Goal: Transaction & Acquisition: Purchase product/service

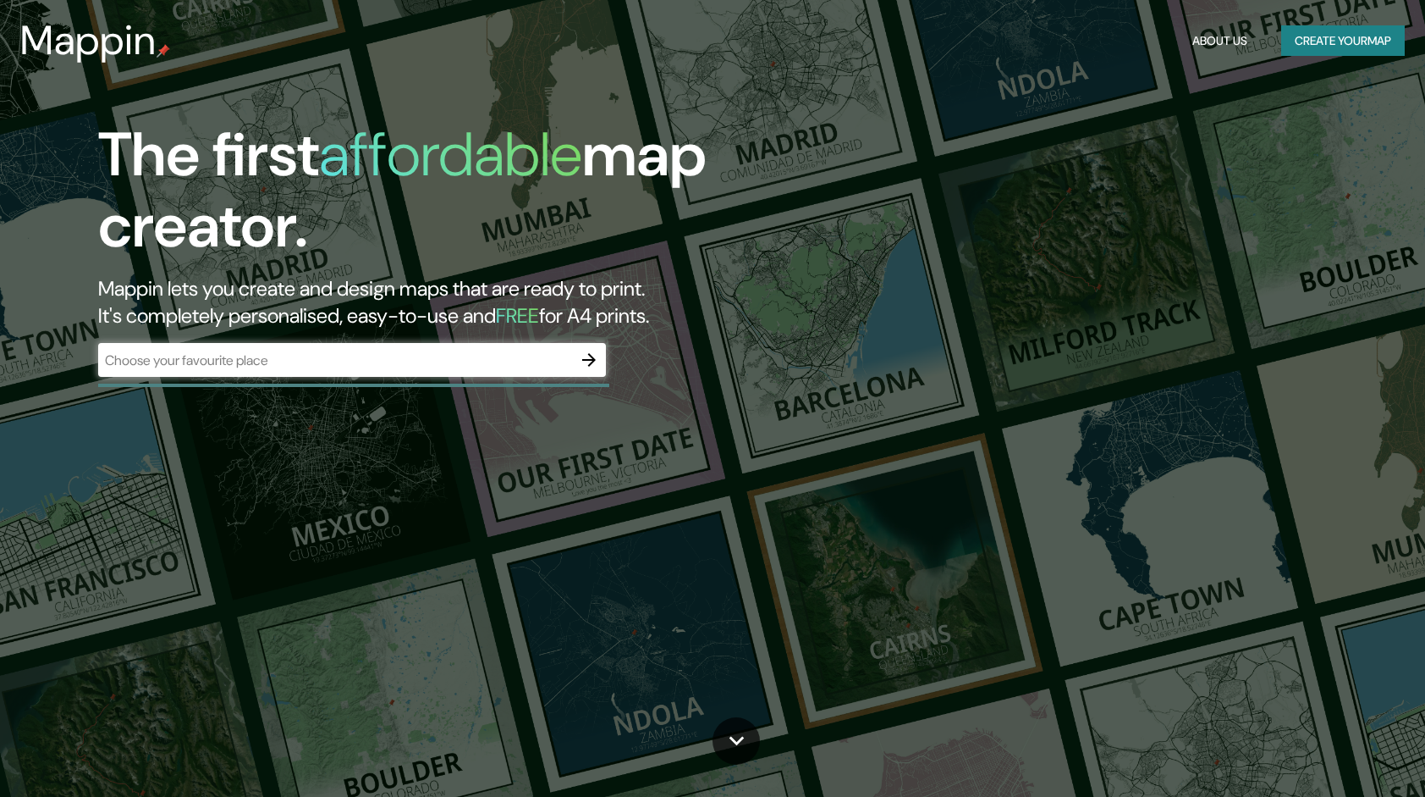
click at [615, 359] on div "The first affordable map creator. Mappin lets you create and design maps that a…" at bounding box center [454, 256] width 855 height 274
click at [383, 352] on input "text" at bounding box center [335, 359] width 474 height 19
type input "[GEOGRAPHIC_DATA]"
click at [582, 365] on icon "button" at bounding box center [589, 360] width 20 height 20
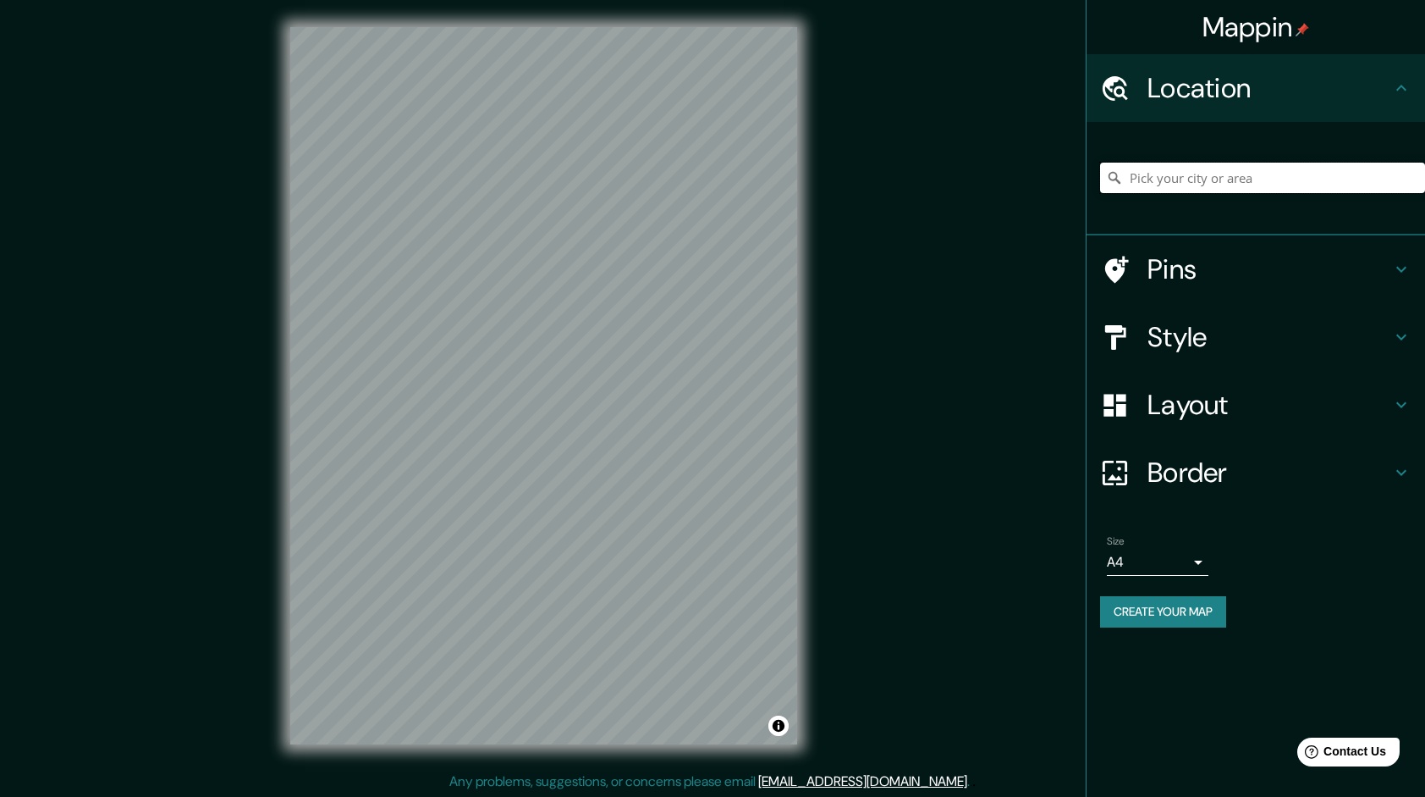
paste input "av. [PERSON_NAME] 1615, vista hermosa"
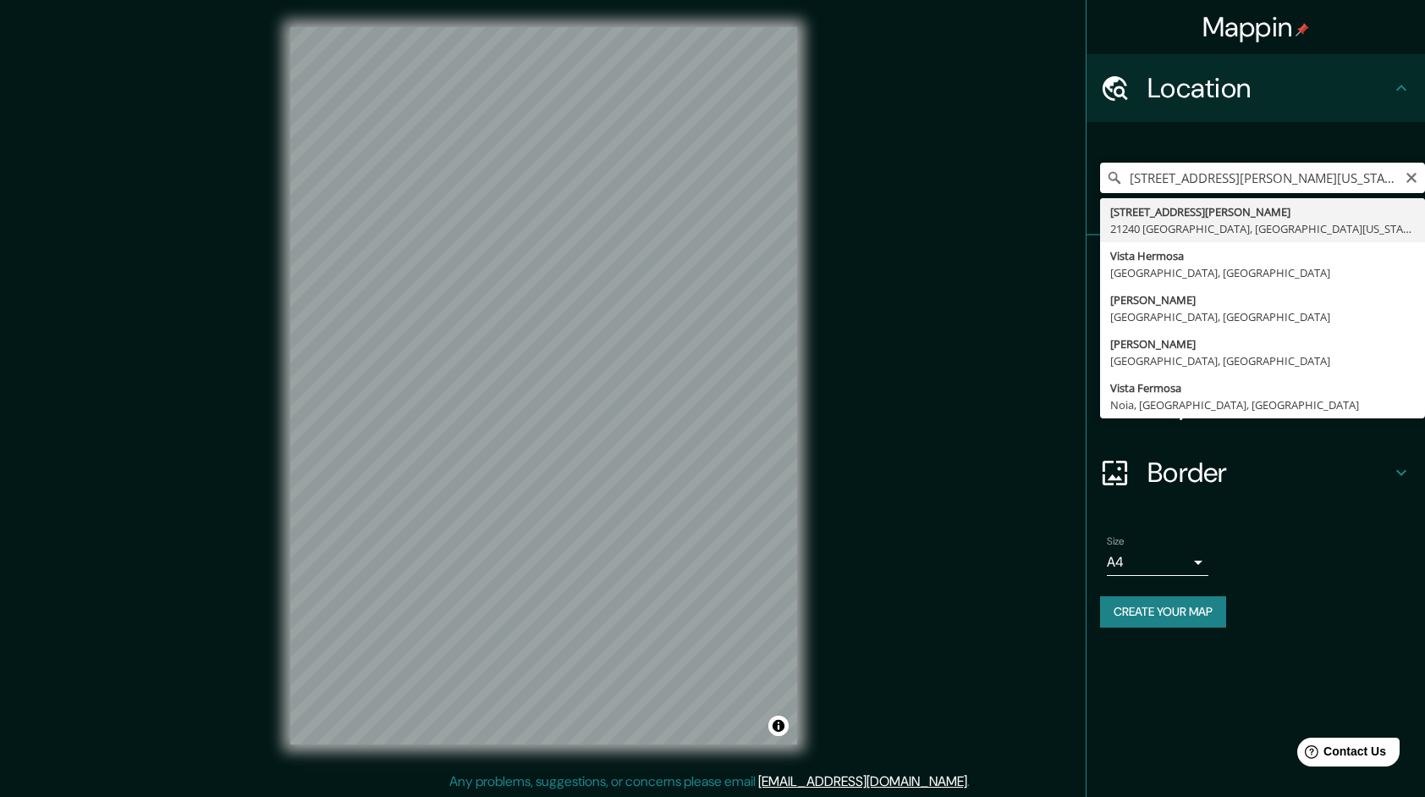
type input "[STREET_ADDRESS][PERSON_NAME][US_STATE]"
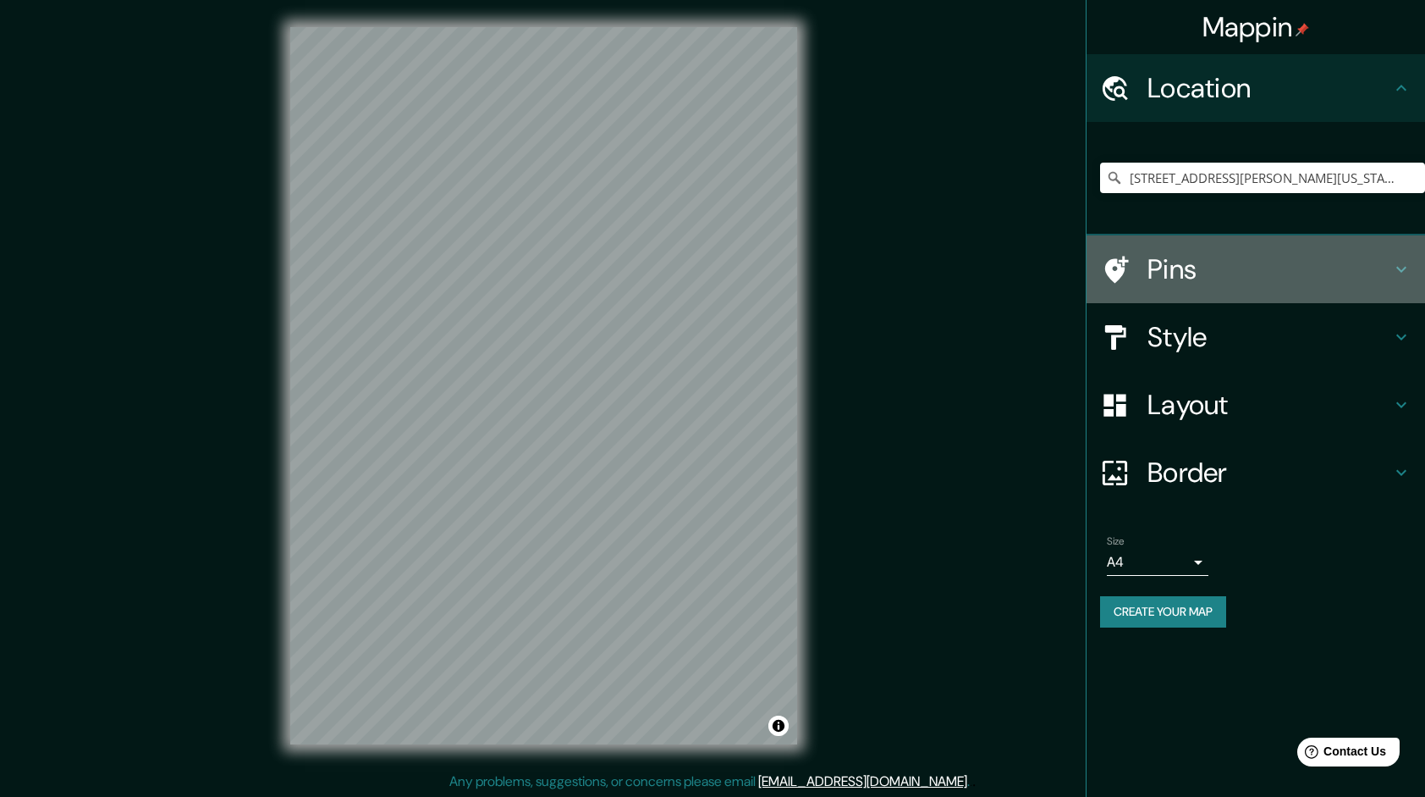
click at [1403, 263] on icon at bounding box center [1402, 269] width 20 height 20
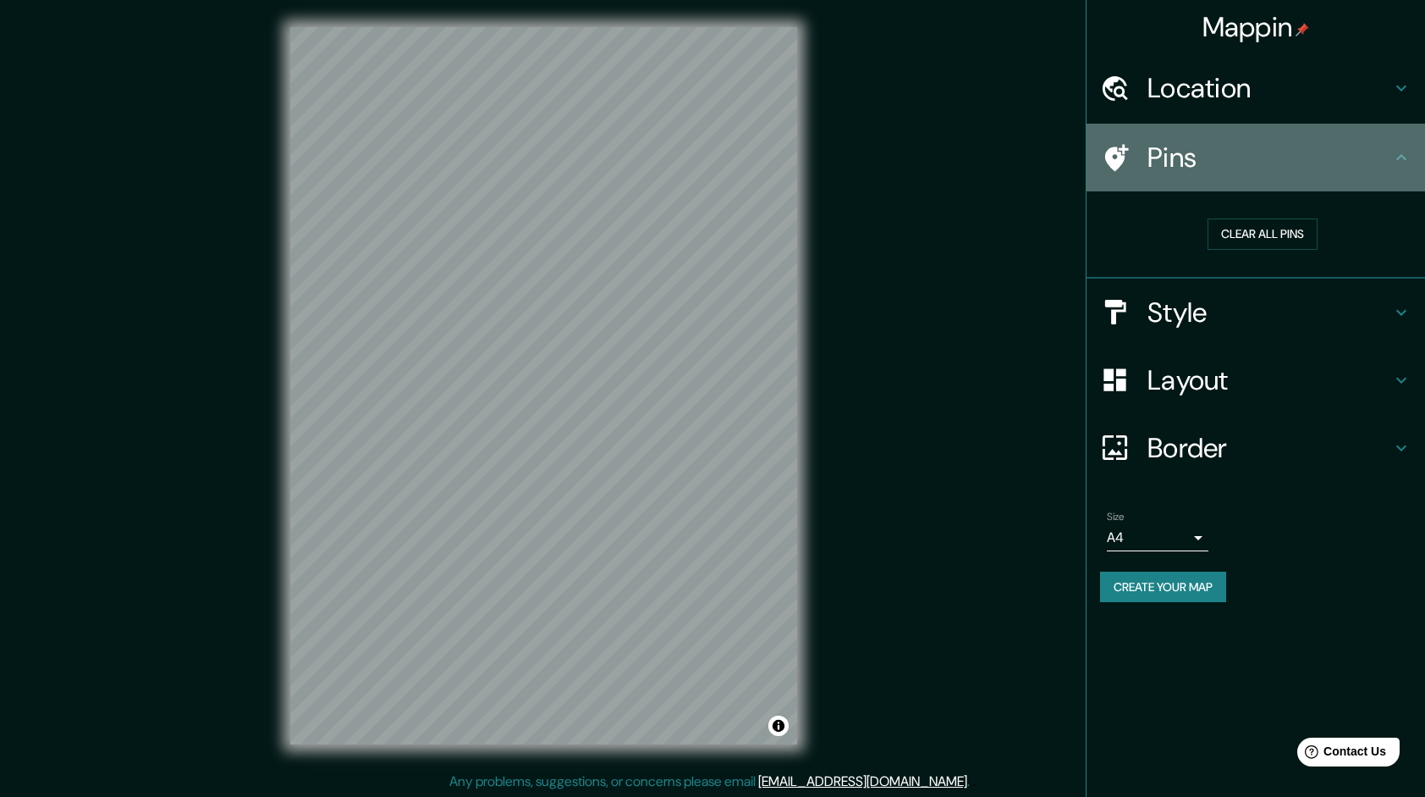
click at [1398, 151] on icon at bounding box center [1402, 157] width 20 height 20
click at [1398, 159] on icon at bounding box center [1402, 157] width 20 height 20
click at [1397, 153] on icon at bounding box center [1402, 157] width 20 height 20
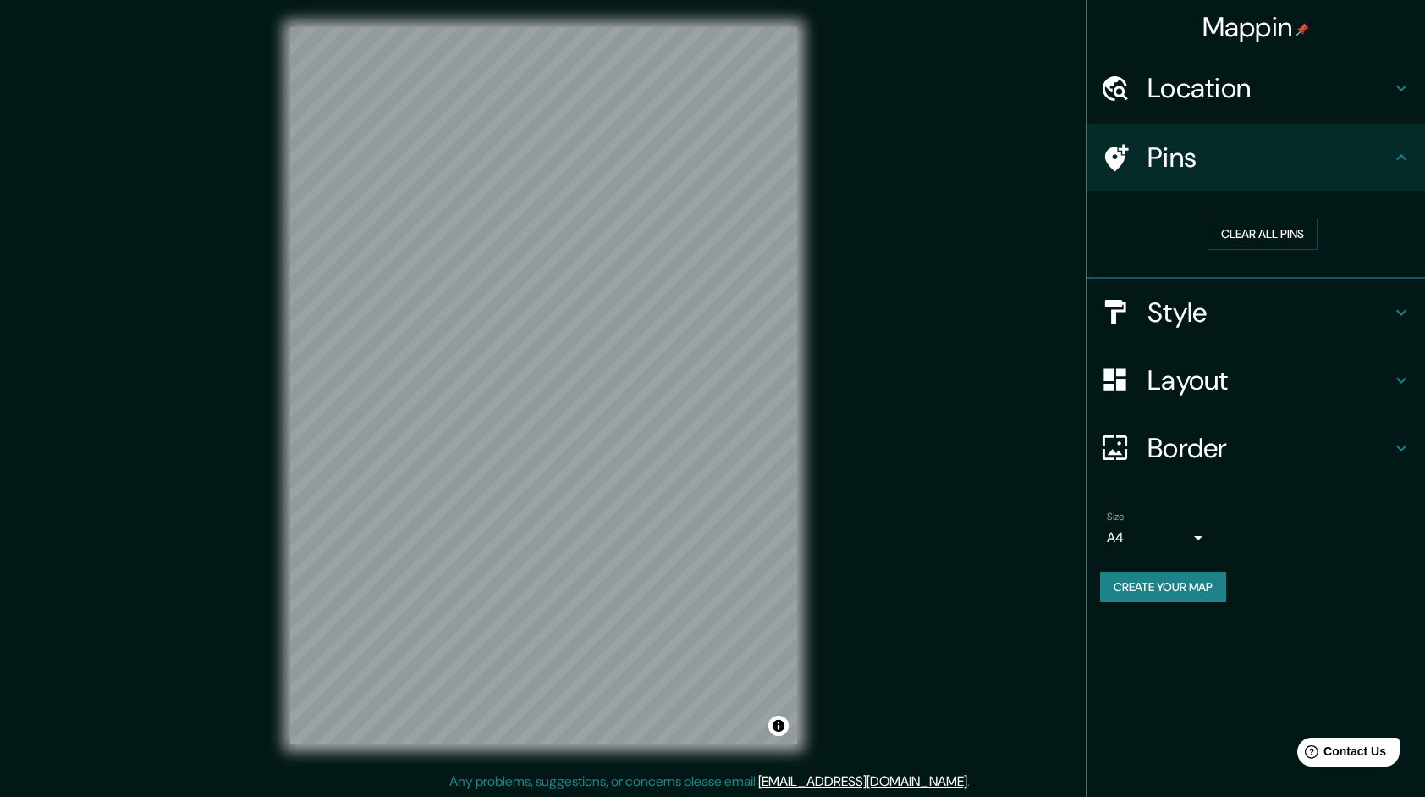
click at [1405, 153] on icon at bounding box center [1402, 157] width 20 height 20
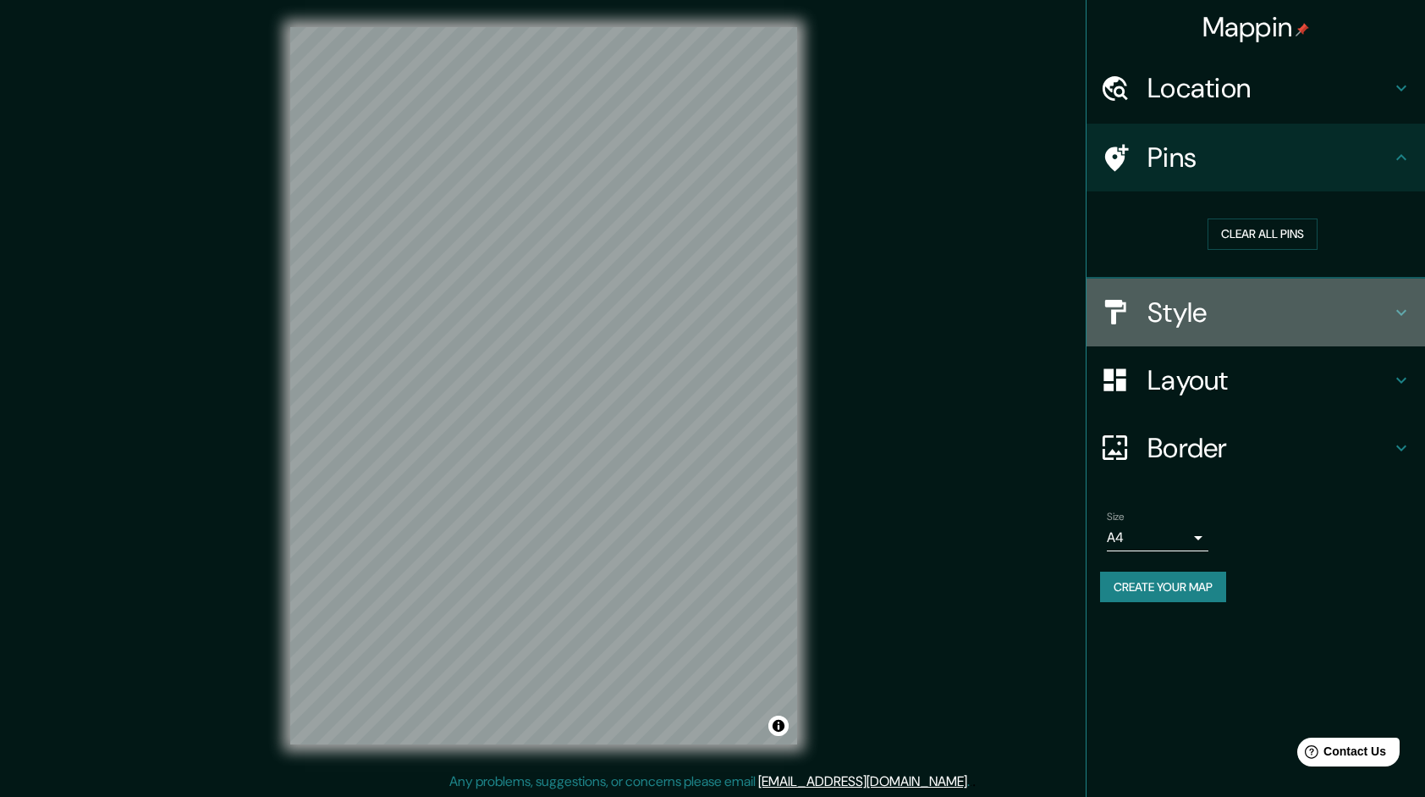
click at [1403, 306] on icon at bounding box center [1402, 312] width 20 height 20
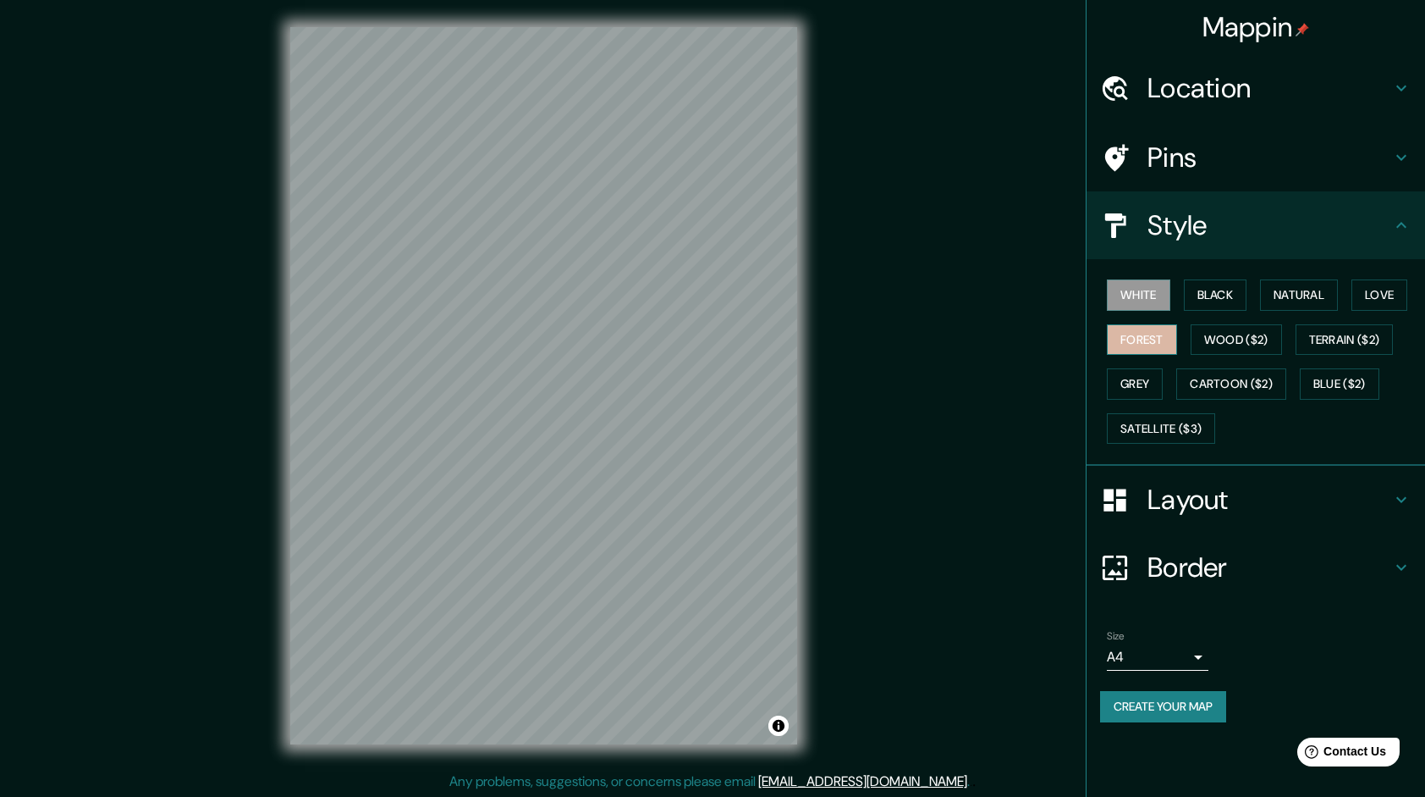
click at [1127, 343] on button "Forest" at bounding box center [1142, 339] width 70 height 31
click at [1232, 327] on button "Wood ($2)" at bounding box center [1236, 339] width 91 height 31
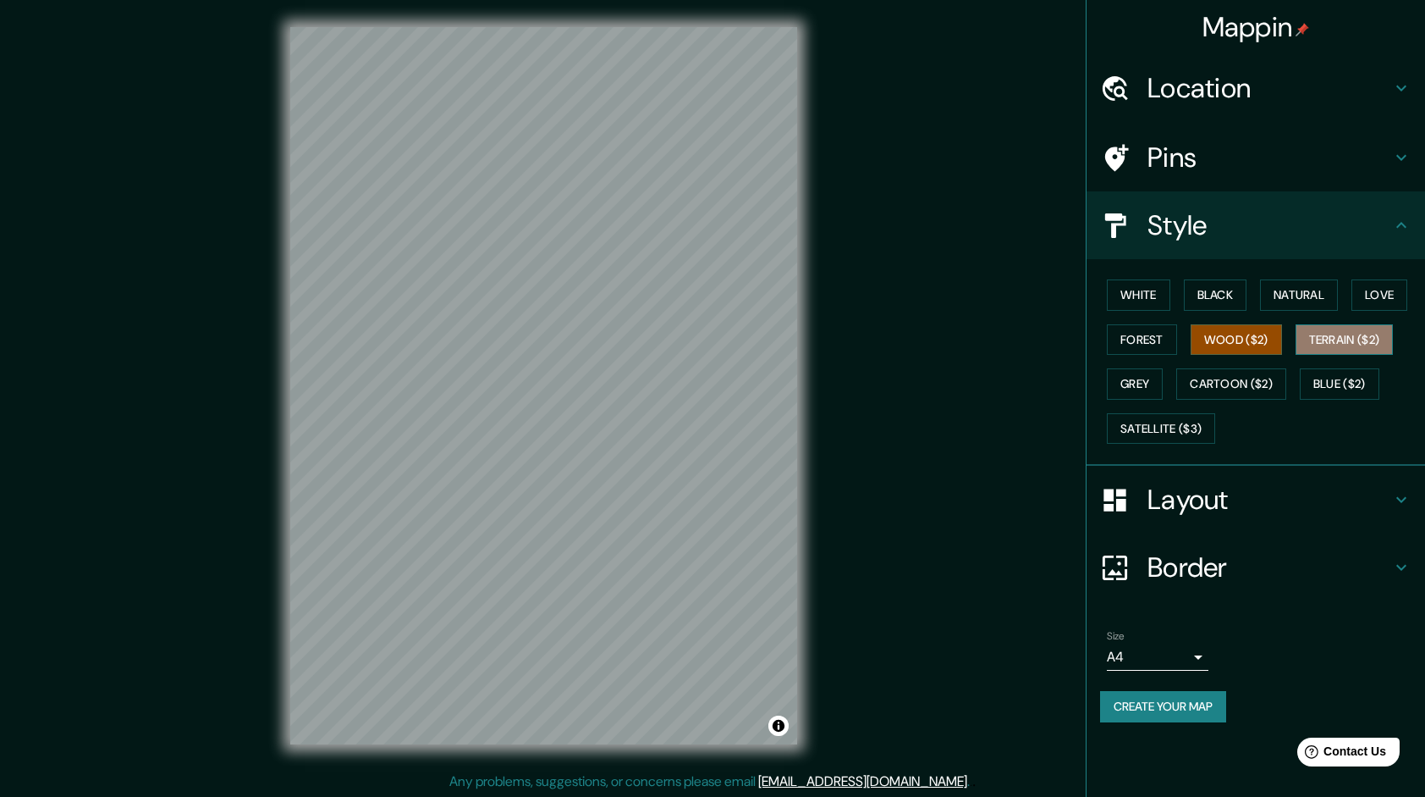
click at [1320, 336] on button "Terrain ($2)" at bounding box center [1345, 339] width 98 height 31
click at [1236, 340] on button "Wood ($2)" at bounding box center [1236, 339] width 91 height 31
click at [1148, 347] on button "Forest" at bounding box center [1142, 339] width 70 height 31
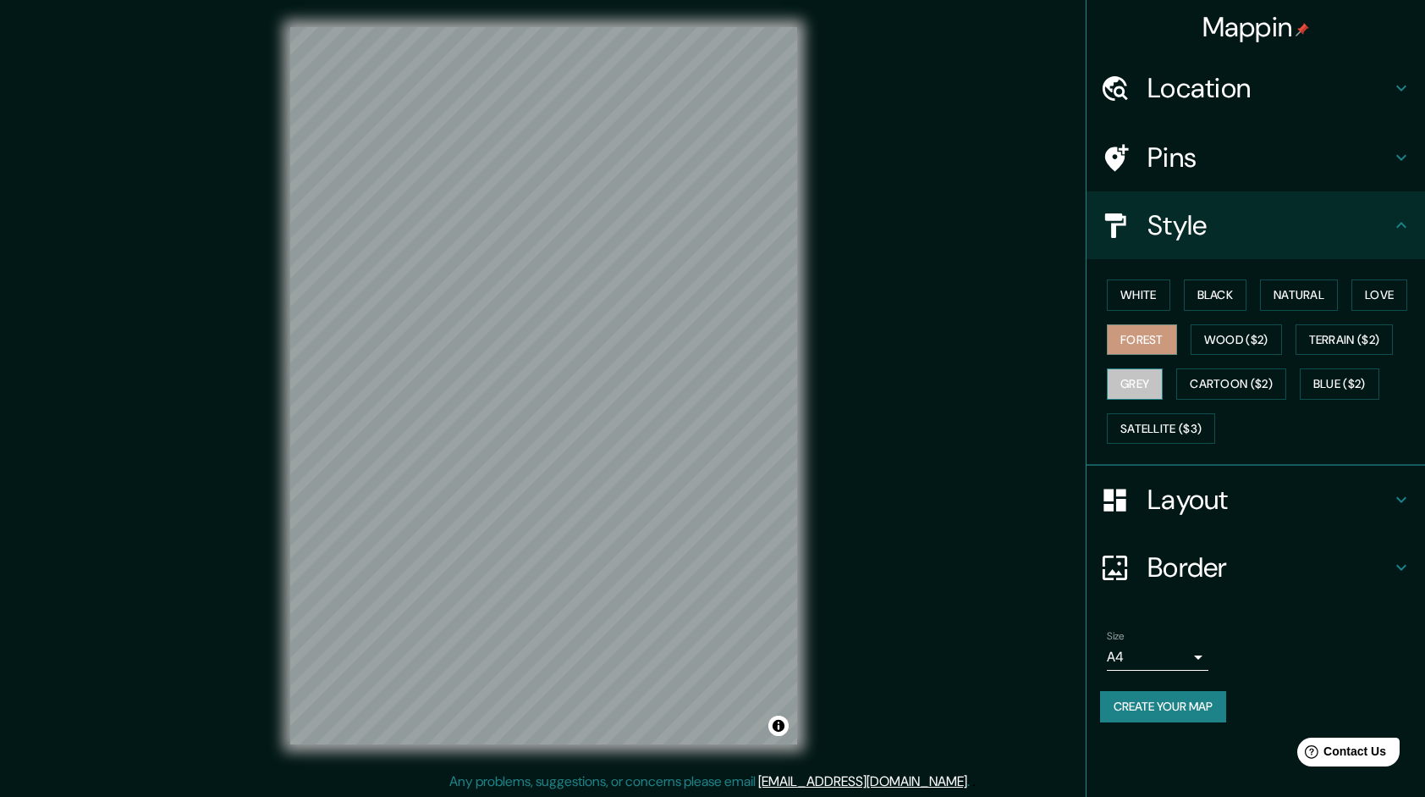
click at [1139, 388] on button "Grey" at bounding box center [1135, 383] width 56 height 31
click at [1138, 295] on button "White" at bounding box center [1138, 294] width 63 height 31
click at [1144, 345] on button "Forest" at bounding box center [1142, 339] width 70 height 31
click at [1212, 301] on button "Black" at bounding box center [1215, 294] width 63 height 31
click at [1292, 300] on button "Natural" at bounding box center [1299, 294] width 78 height 31
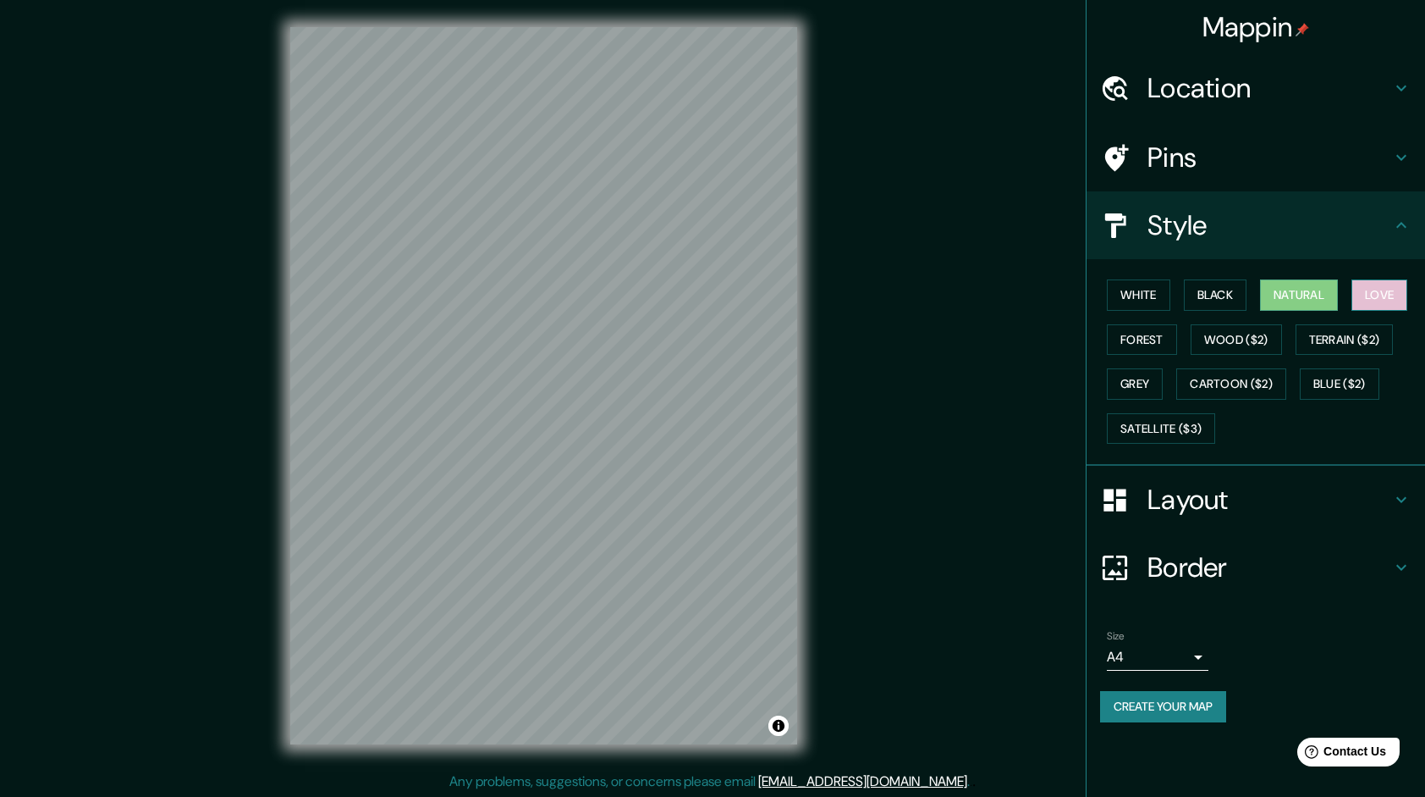
click at [1388, 294] on button "Love" at bounding box center [1380, 294] width 56 height 31
click at [1148, 383] on button "Grey" at bounding box center [1135, 383] width 56 height 31
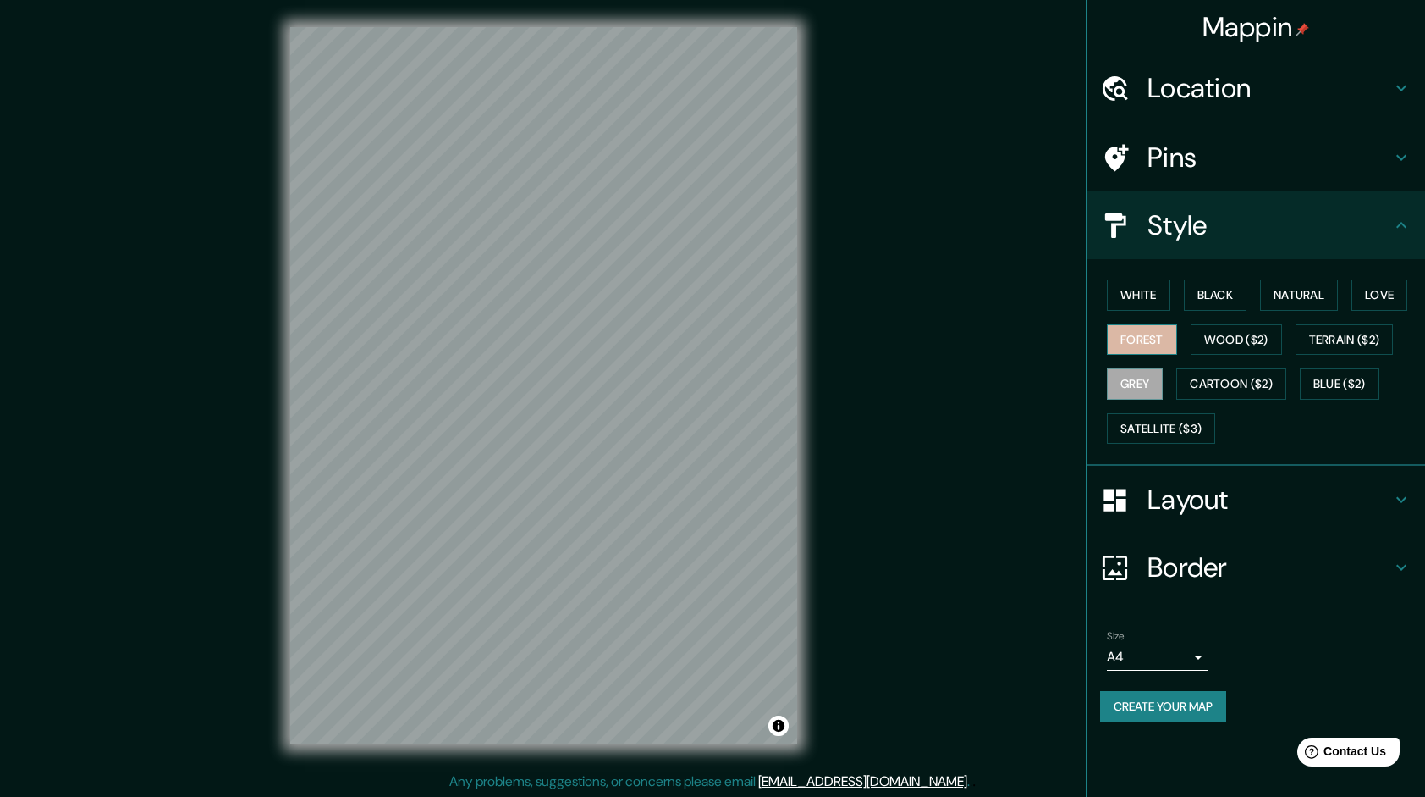
click at [1139, 342] on button "Forest" at bounding box center [1142, 339] width 70 height 31
click at [1164, 285] on button "White" at bounding box center [1138, 294] width 63 height 31
click at [1210, 288] on button "Black" at bounding box center [1215, 294] width 63 height 31
click at [1298, 298] on button "Natural" at bounding box center [1299, 294] width 78 height 31
click at [1144, 376] on button "Grey" at bounding box center [1135, 383] width 56 height 31
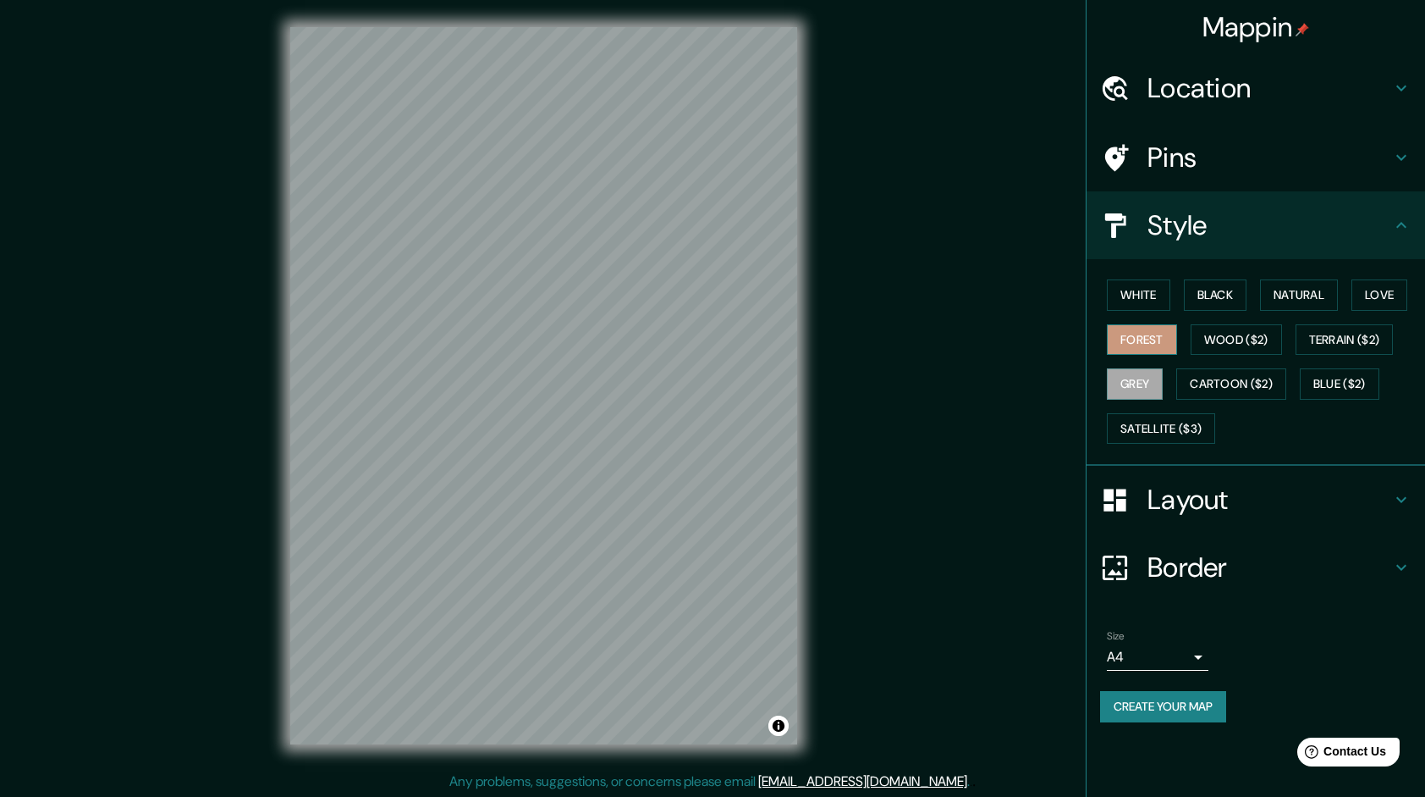
click at [1149, 350] on button "Forest" at bounding box center [1142, 339] width 70 height 31
click at [1247, 336] on button "Wood ($2)" at bounding box center [1236, 339] width 91 height 31
click at [1400, 157] on icon at bounding box center [1402, 158] width 10 height 6
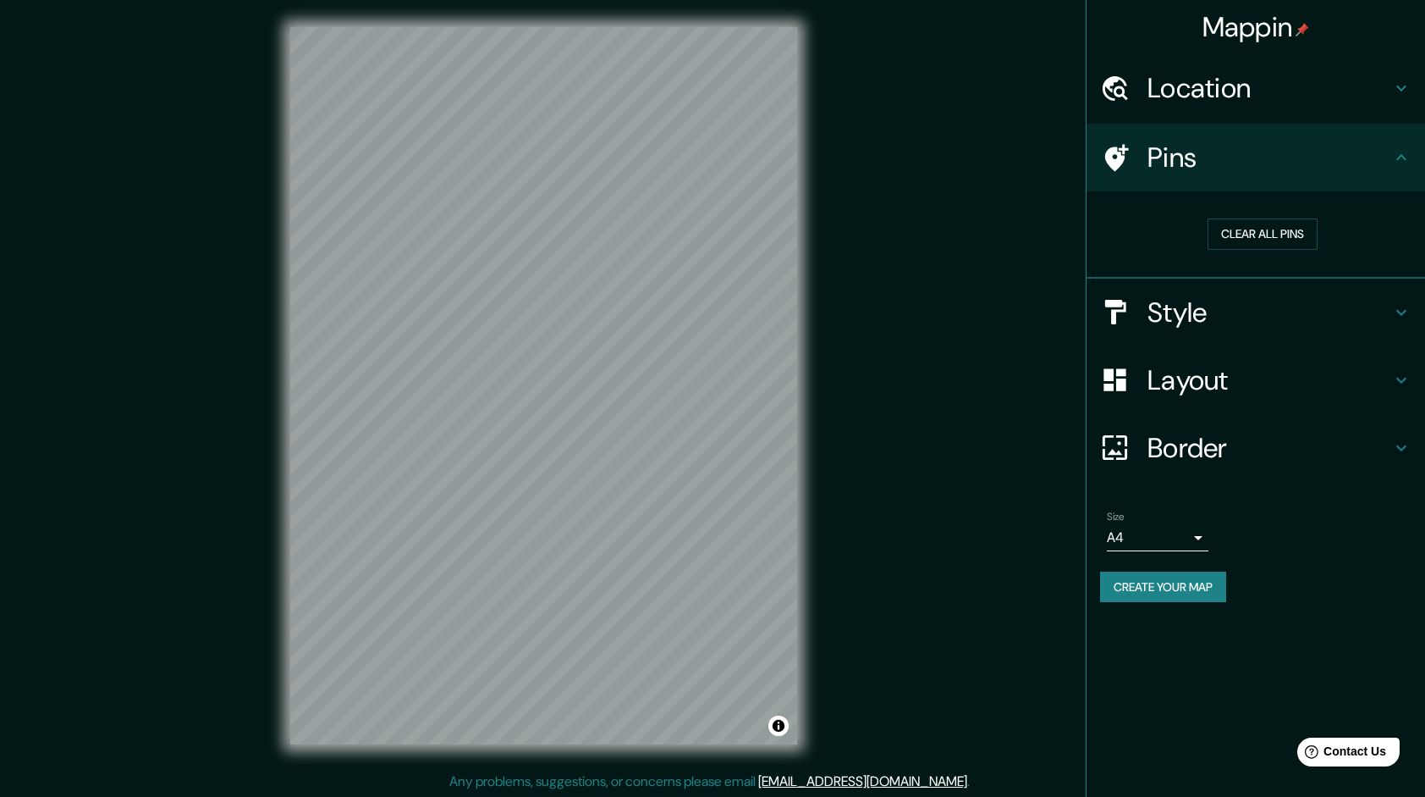
click at [1400, 157] on icon at bounding box center [1402, 157] width 10 height 6
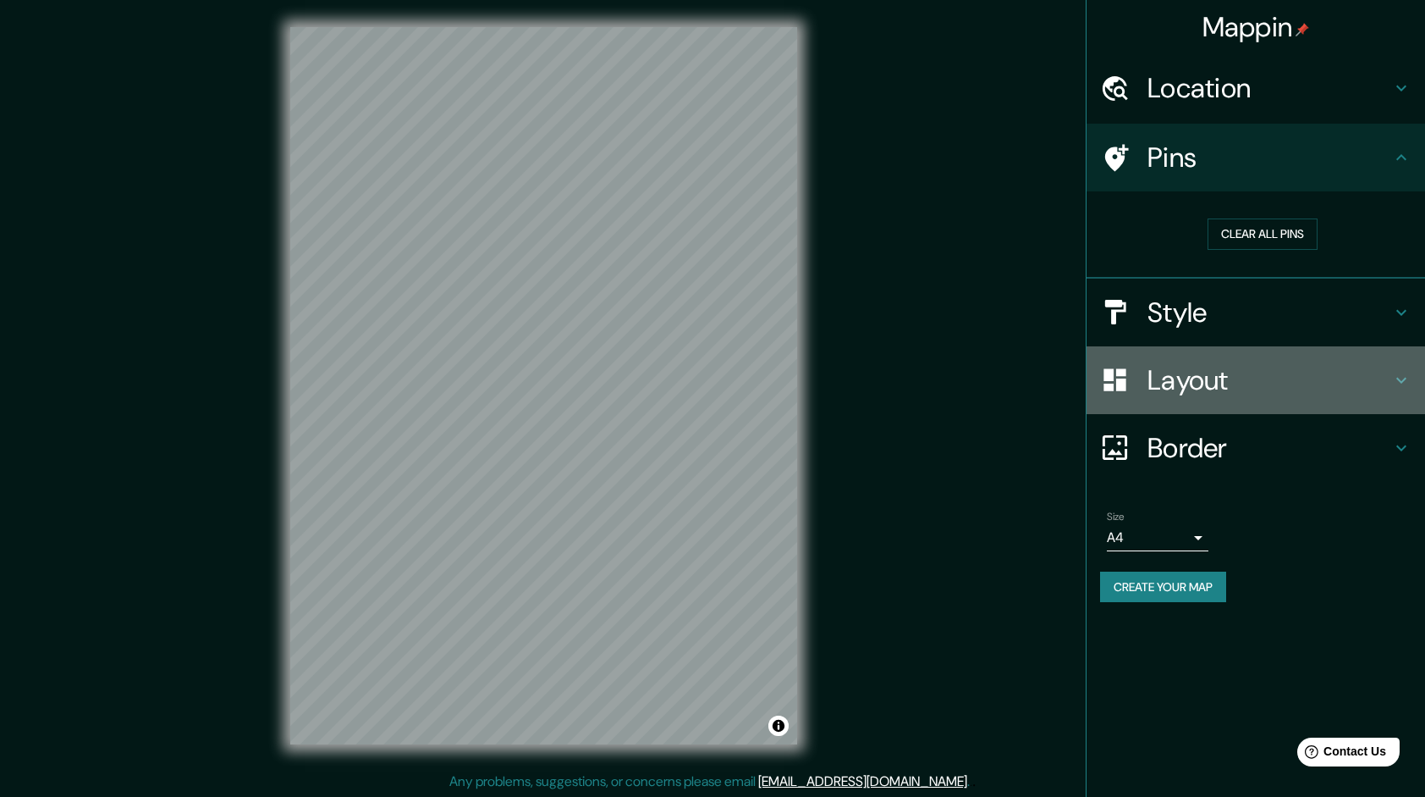
click at [1383, 375] on h4 "Layout" at bounding box center [1270, 380] width 244 height 34
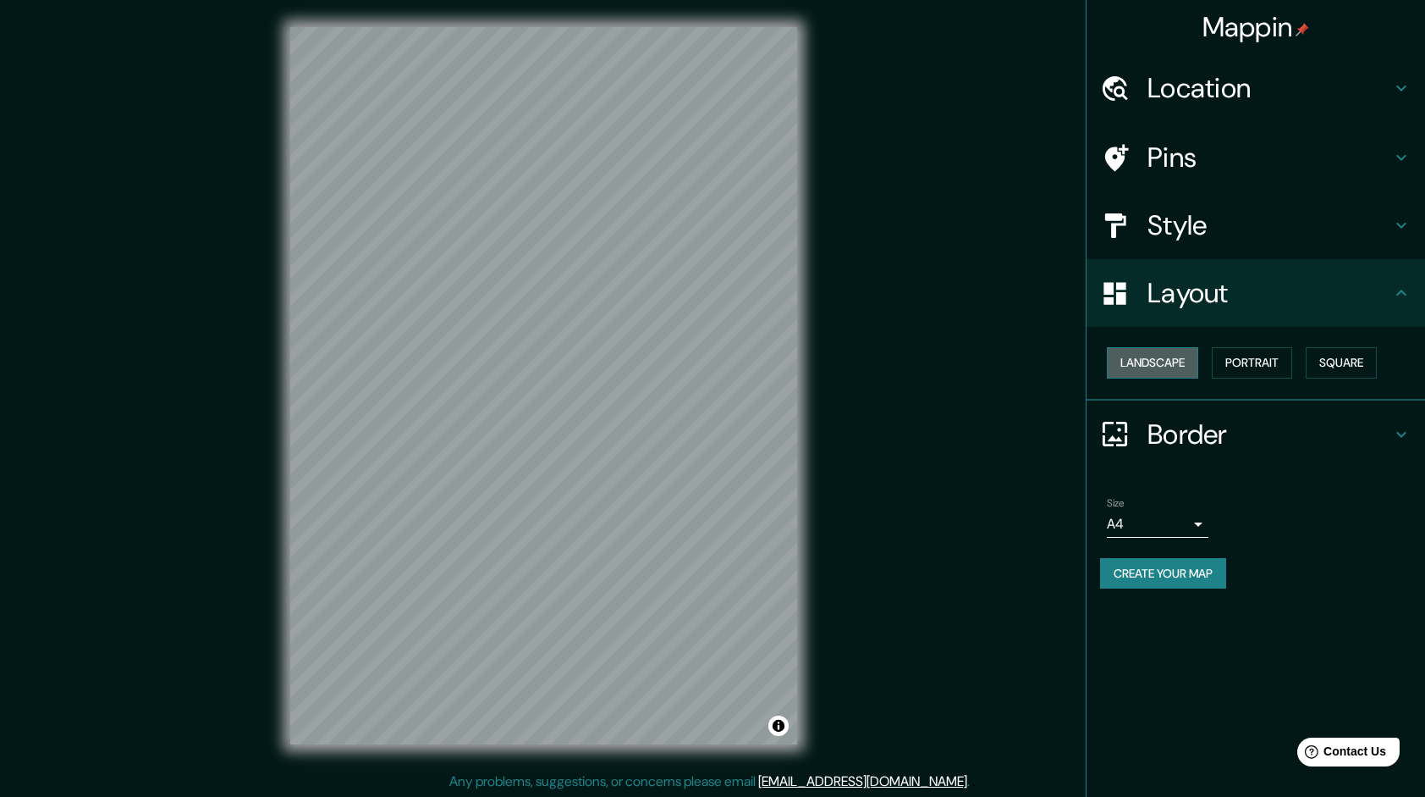
click at [1177, 363] on button "Landscape" at bounding box center [1152, 362] width 91 height 31
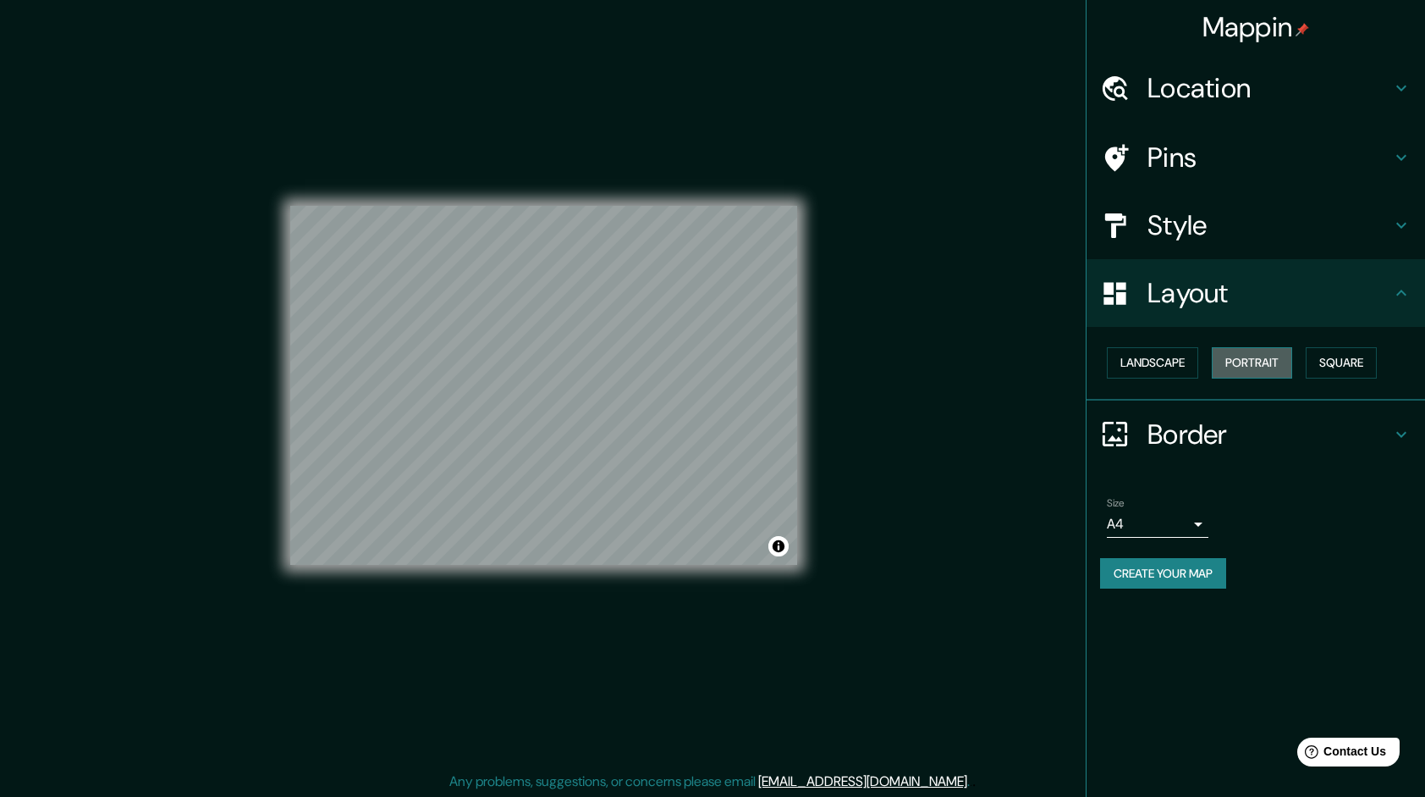
click at [1236, 363] on button "Portrait" at bounding box center [1252, 362] width 80 height 31
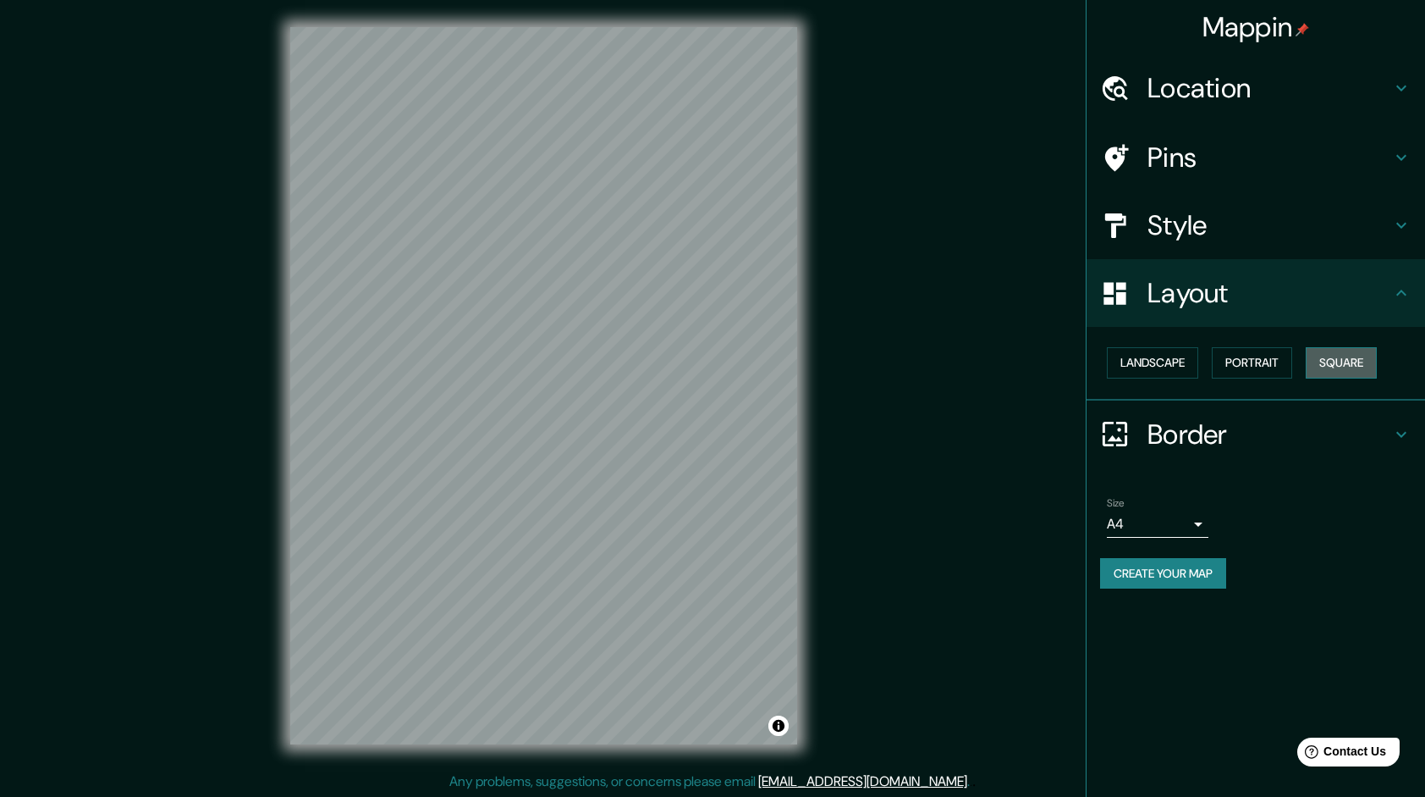
click at [1331, 362] on button "Square" at bounding box center [1341, 362] width 71 height 31
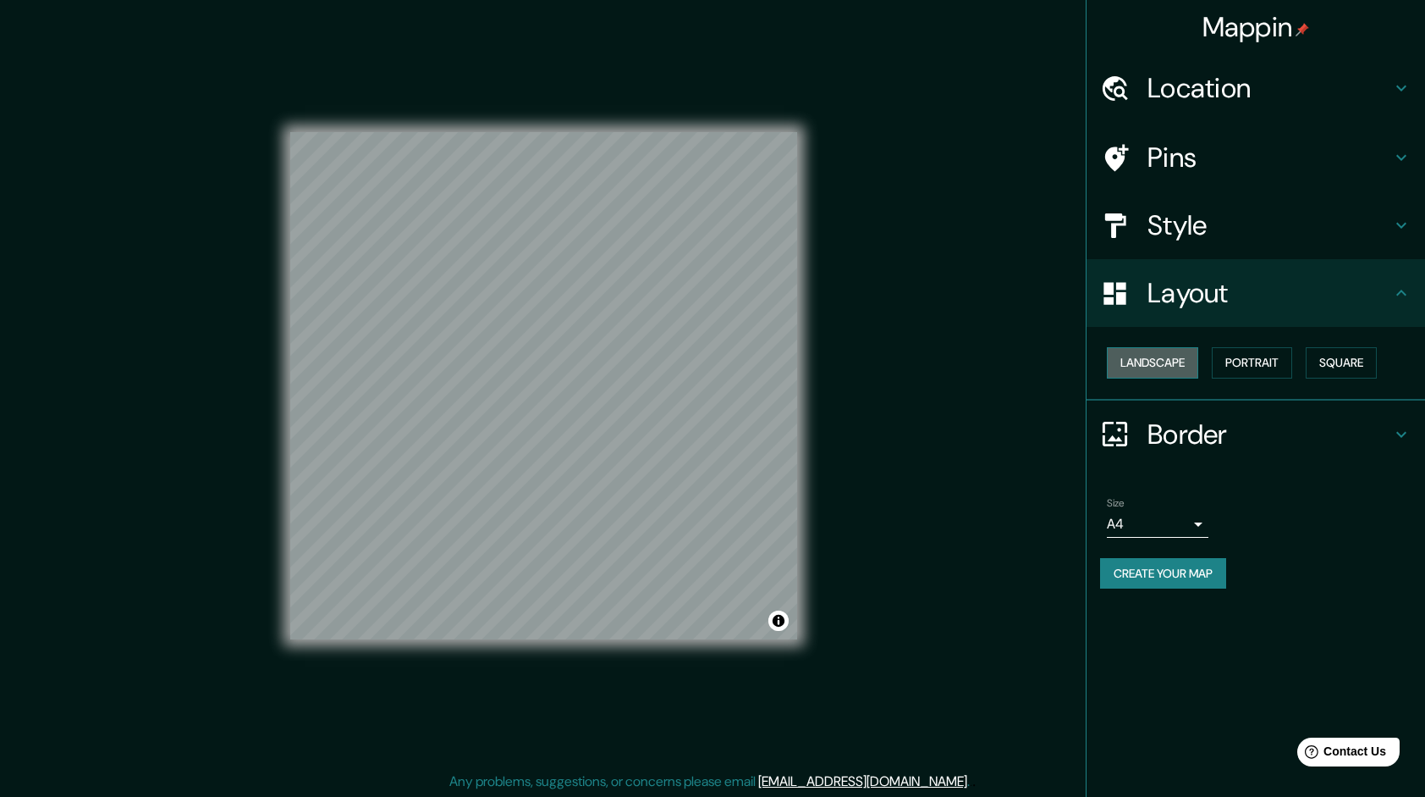
click at [1130, 368] on button "Landscape" at bounding box center [1152, 362] width 91 height 31
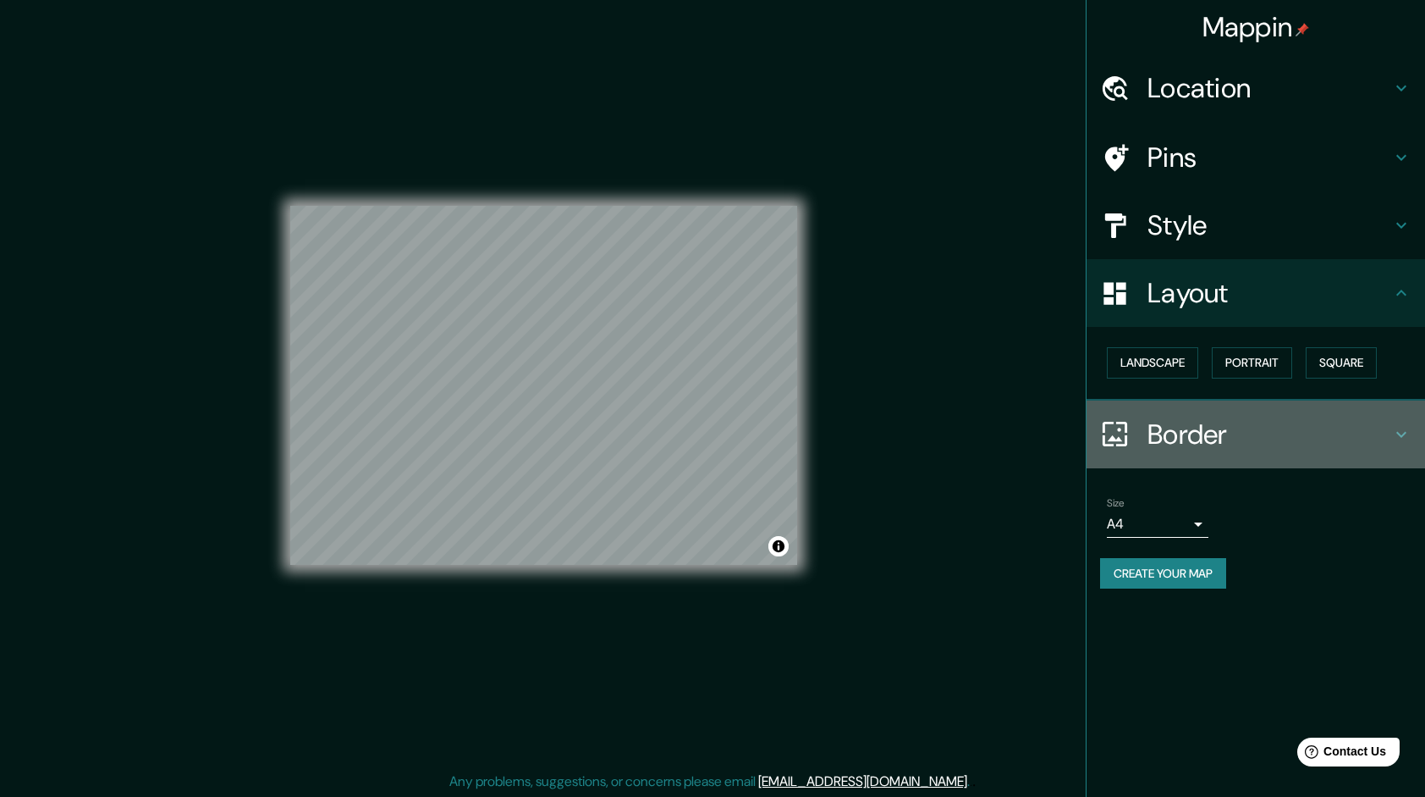
click at [1164, 428] on h4 "Border" at bounding box center [1270, 434] width 244 height 34
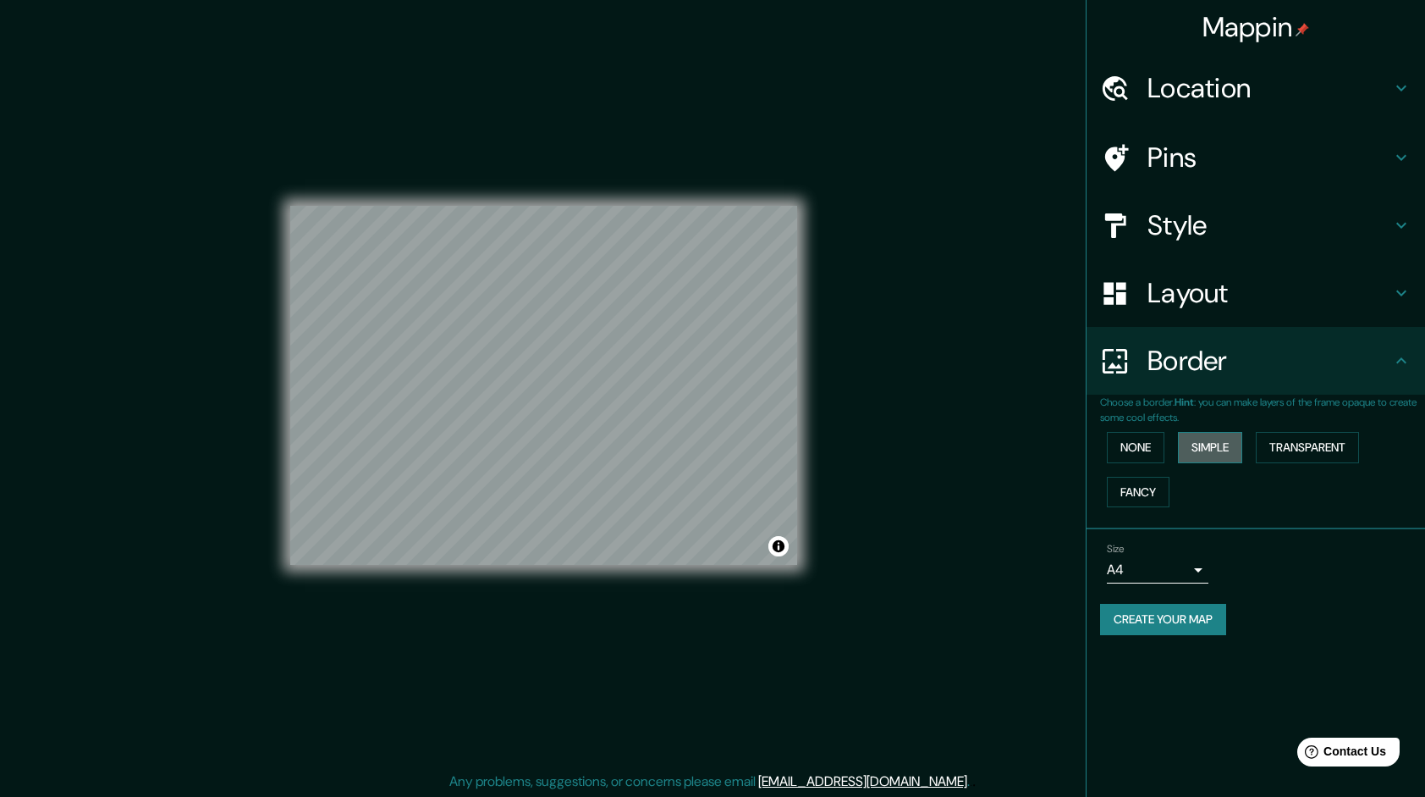
click at [1212, 455] on button "Simple" at bounding box center [1210, 447] width 64 height 31
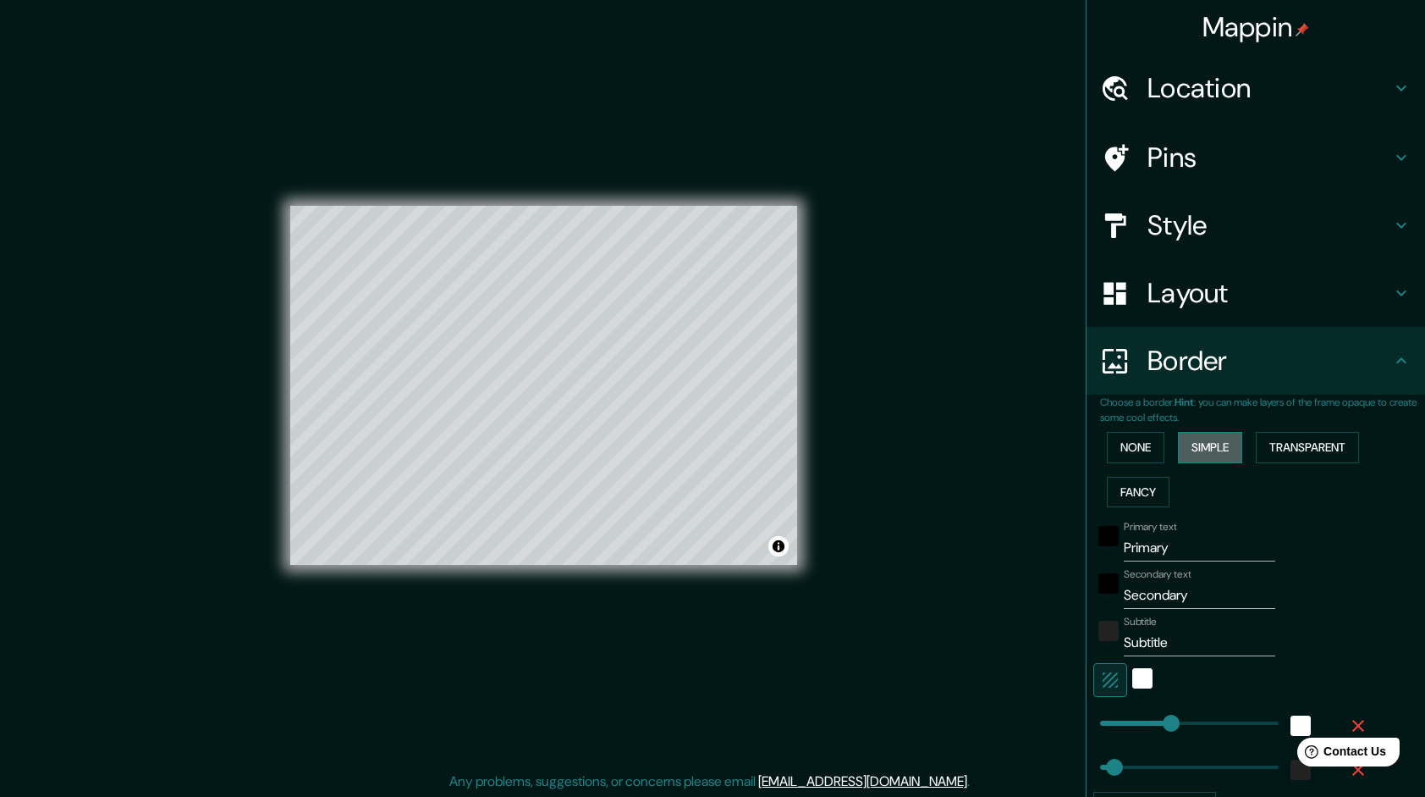
click at [1212, 455] on button "Simple" at bounding box center [1210, 447] width 64 height 31
type input "240"
type input "48"
click at [1273, 445] on button "Transparent" at bounding box center [1307, 447] width 103 height 31
click at [1126, 487] on button "Fancy" at bounding box center [1138, 492] width 63 height 31
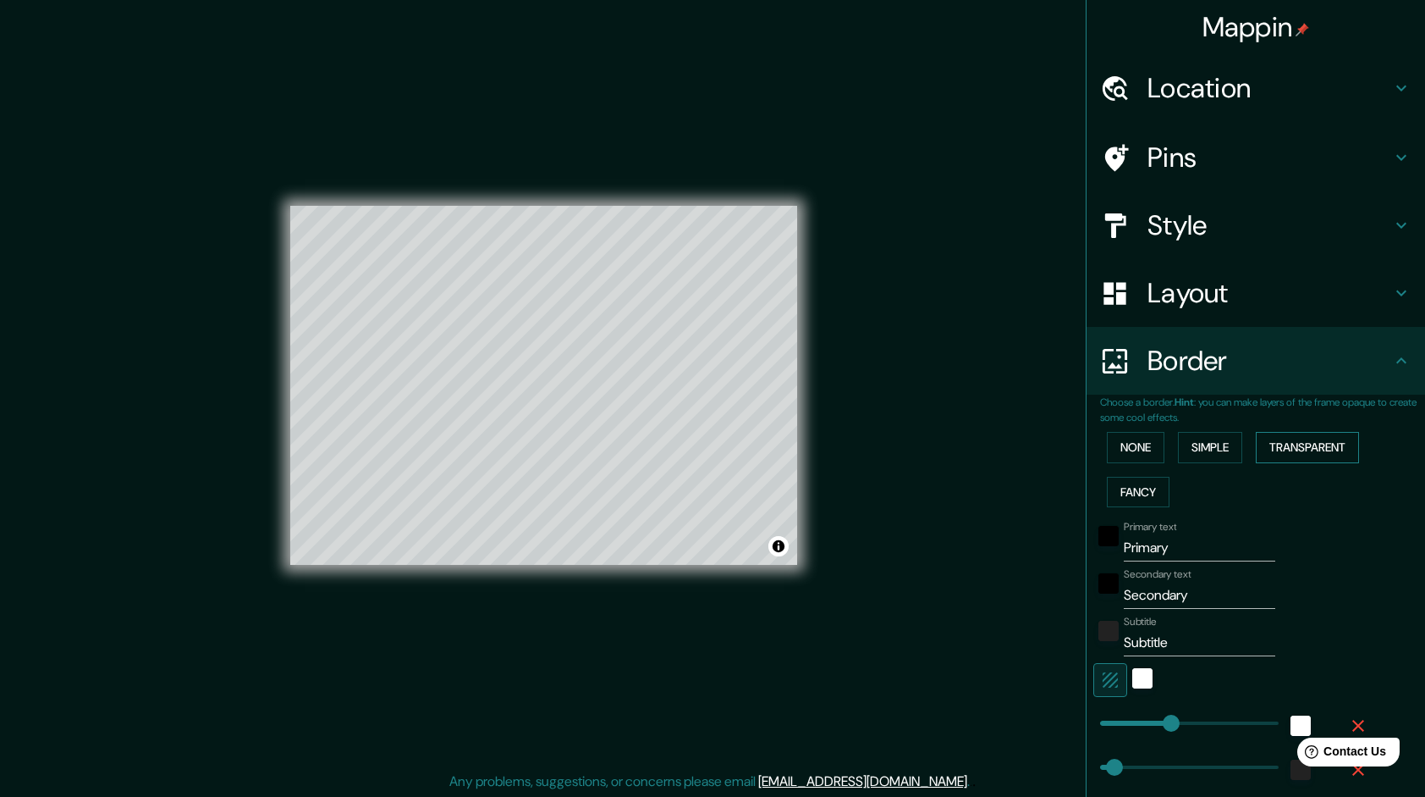
click at [1308, 445] on button "Transparent" at bounding box center [1307, 447] width 103 height 31
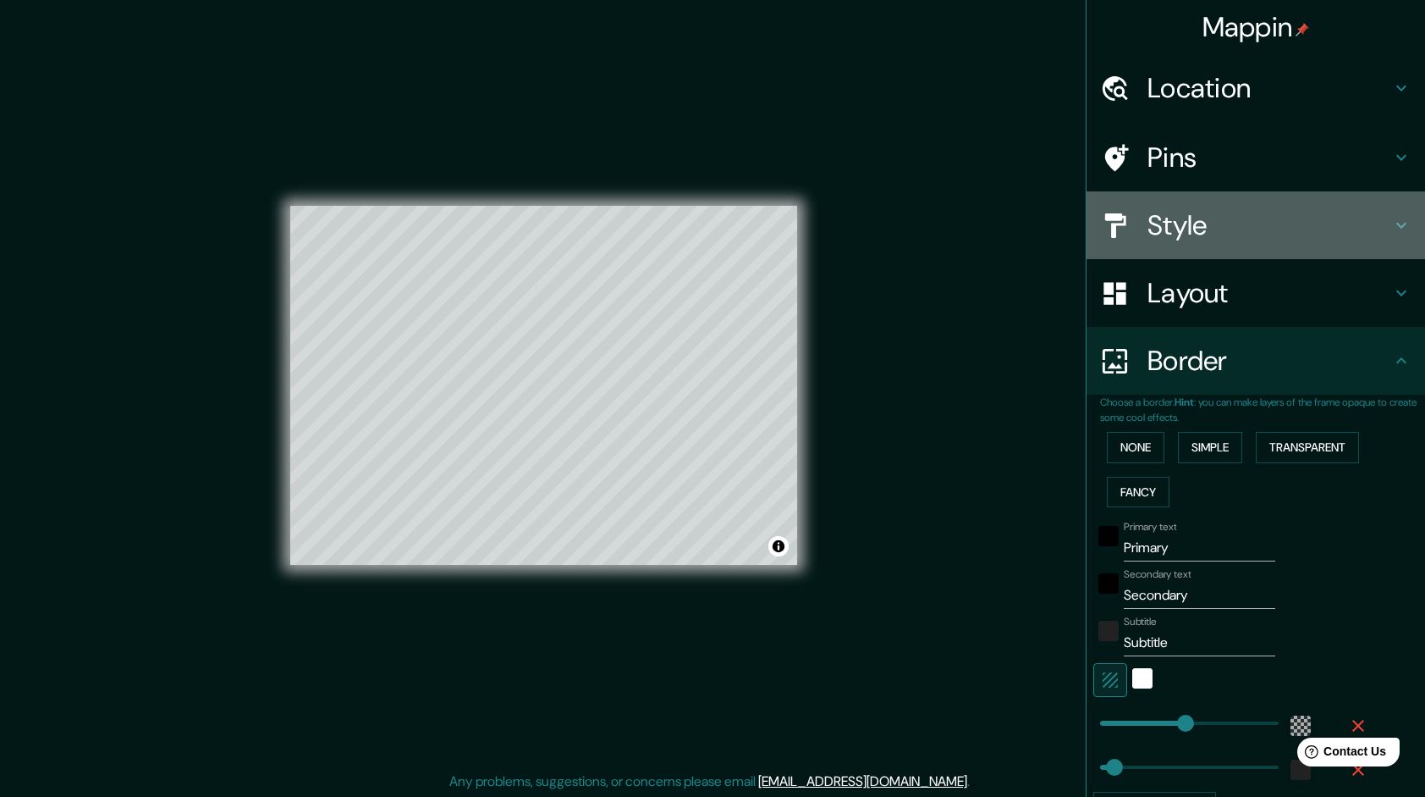
click at [1290, 240] on h4 "Style" at bounding box center [1270, 225] width 244 height 34
type input "288"
type input "48"
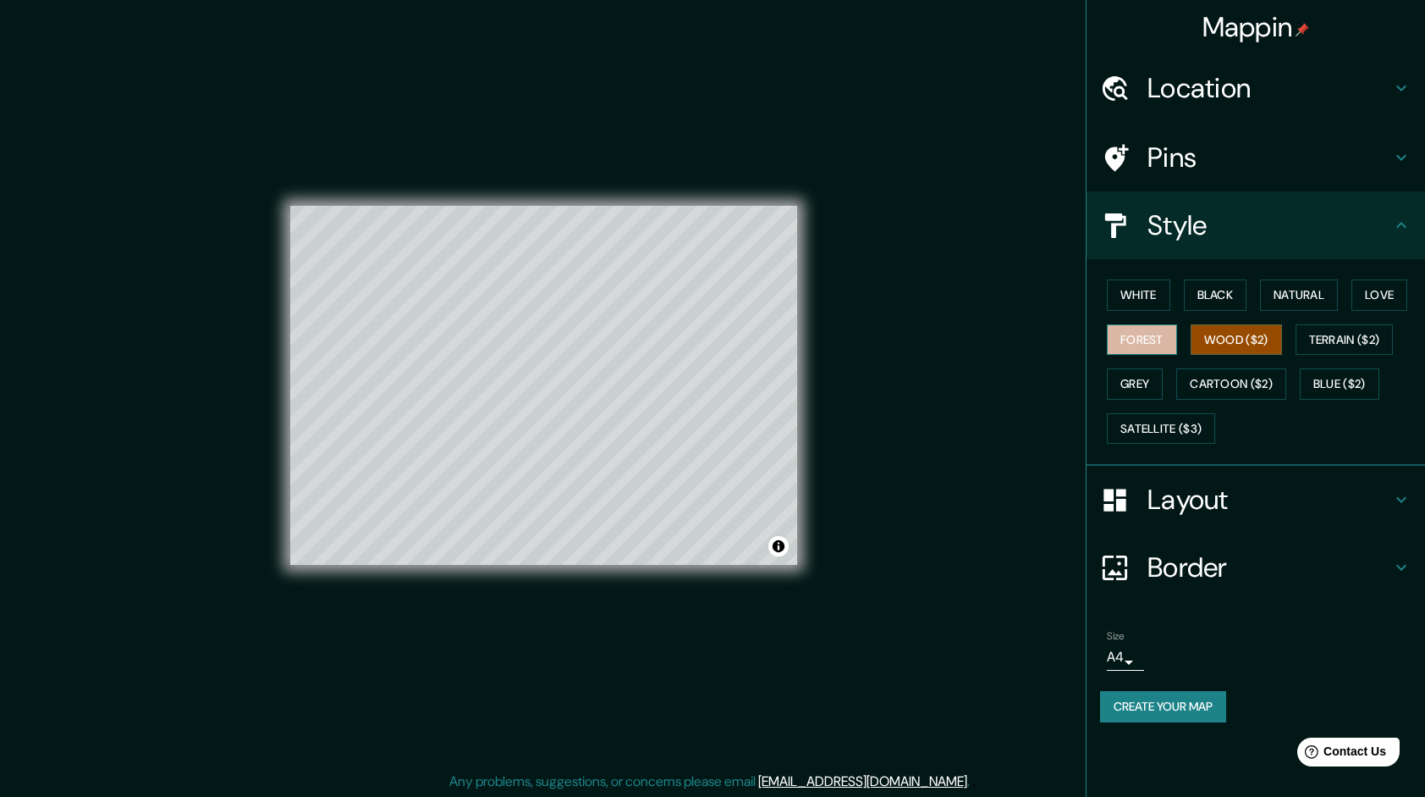
click at [1149, 335] on button "Forest" at bounding box center [1142, 339] width 70 height 31
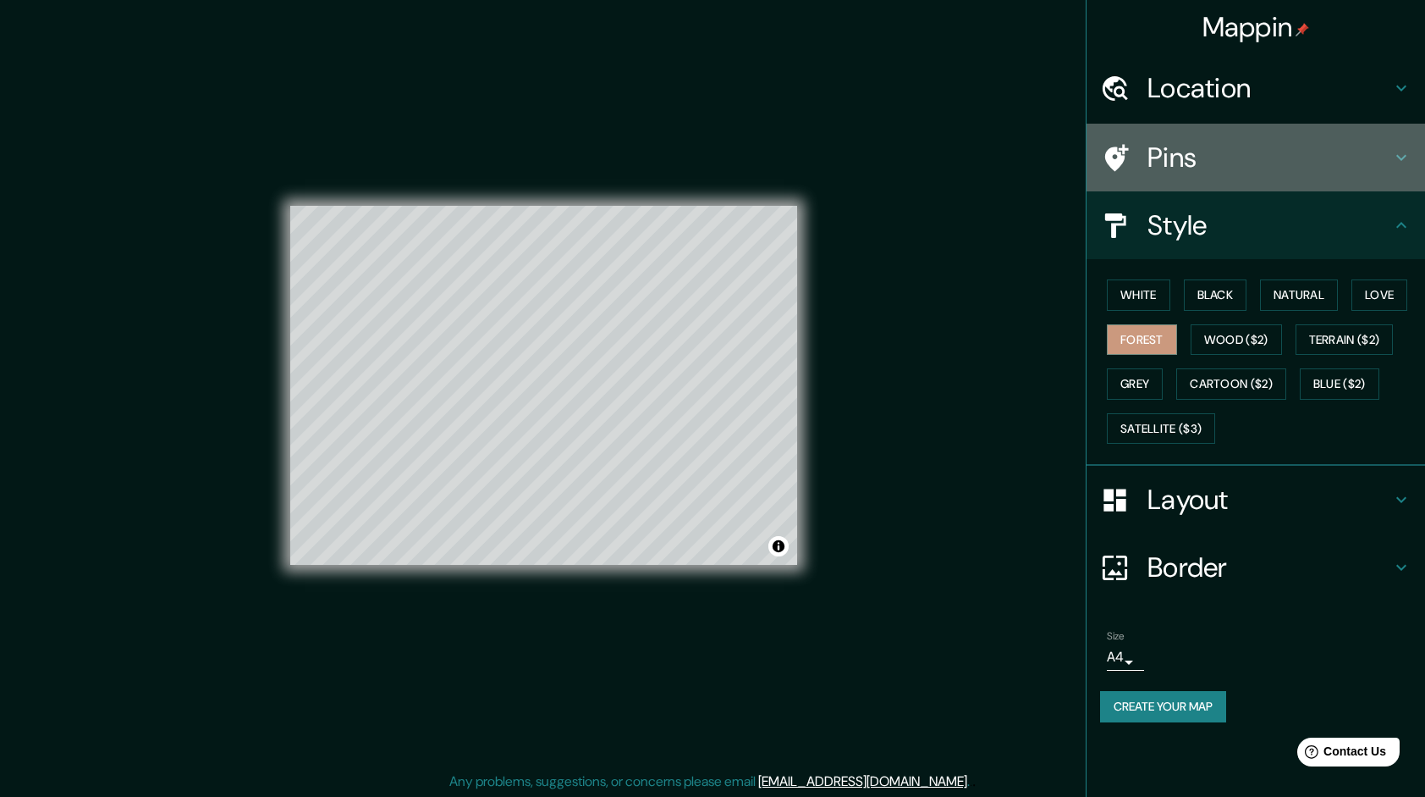
click at [1177, 127] on div "Pins" at bounding box center [1256, 158] width 339 height 68
type input "288"
type input "48"
